Goal: Task Accomplishment & Management: Manage account settings

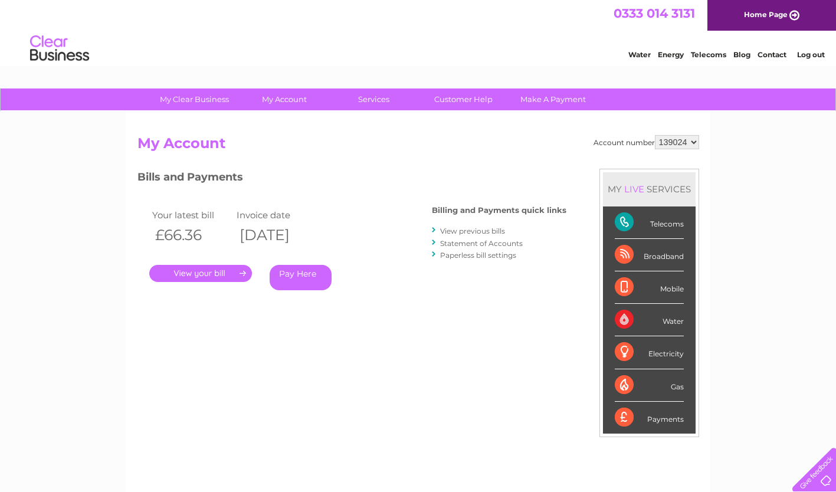
click at [220, 276] on link "." at bounding box center [200, 273] width 103 height 17
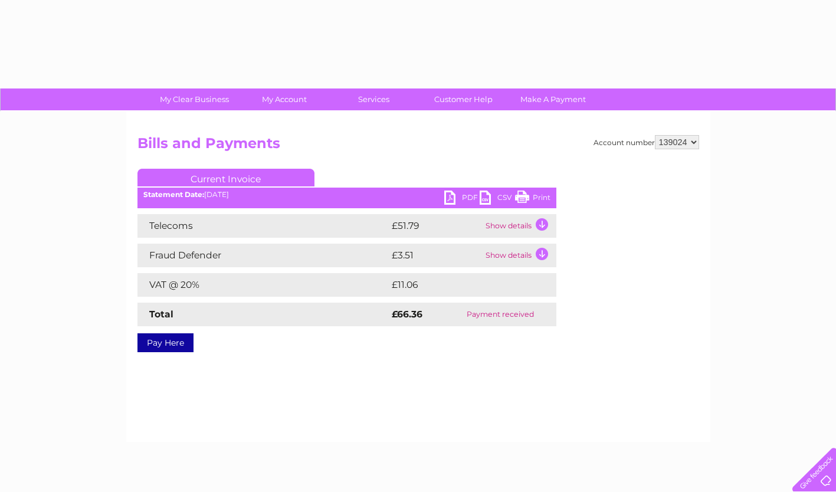
click at [470, 195] on link "PDF" at bounding box center [461, 199] width 35 height 17
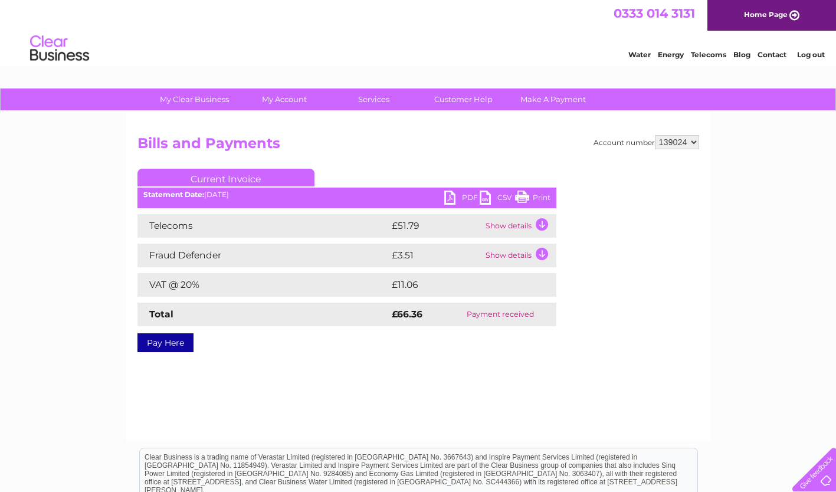
click at [800, 54] on link "Log out" at bounding box center [811, 54] width 28 height 9
